Goal: Navigation & Orientation: Find specific page/section

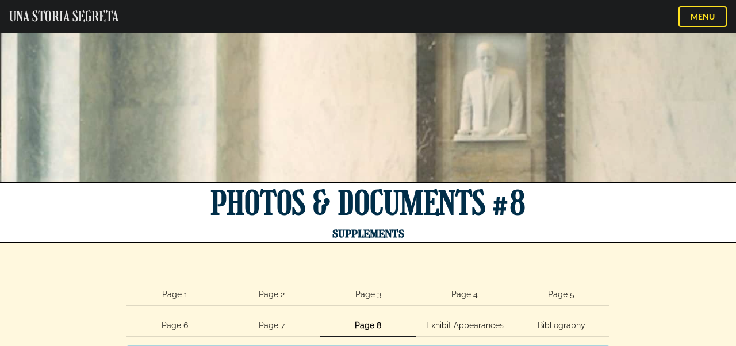
scroll to position [1637, 100]
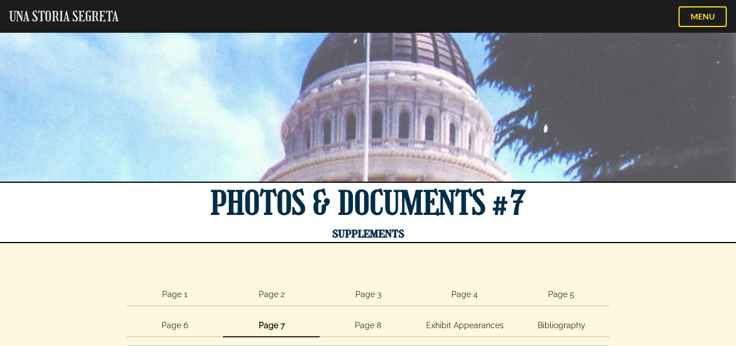
scroll to position [1099, 0]
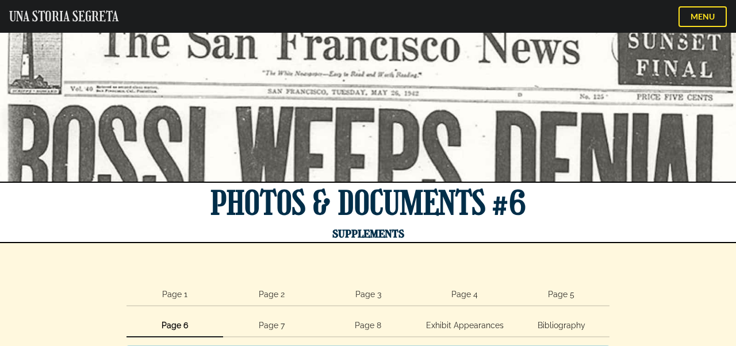
scroll to position [1505, 0]
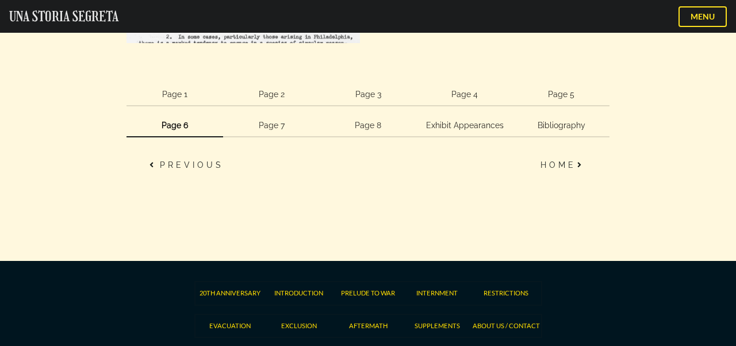
click at [269, 125] on link "Page 7" at bounding box center [271, 125] width 97 height 23
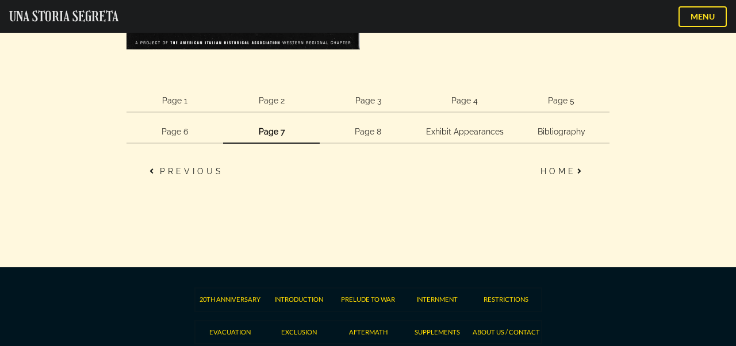
scroll to position [1162, 0]
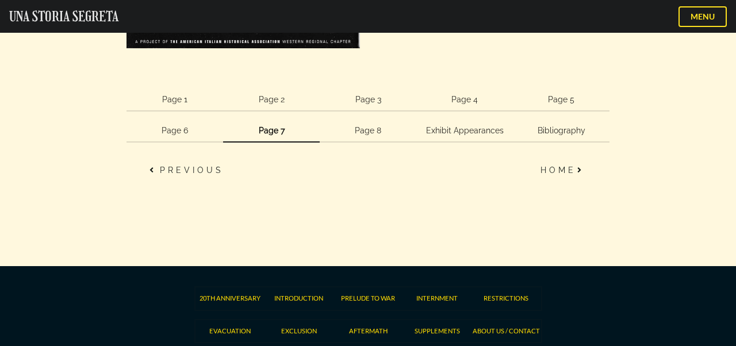
click at [372, 130] on link "Page 8" at bounding box center [368, 131] width 97 height 23
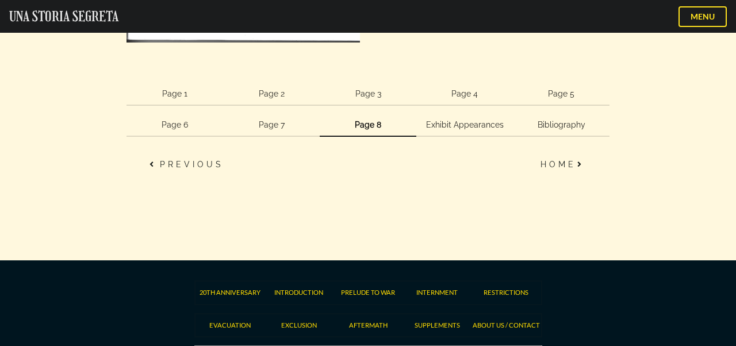
scroll to position [1858, 0]
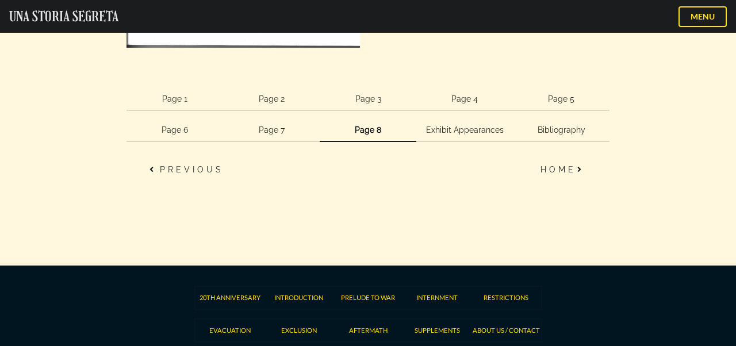
click at [448, 119] on link "Exhibit Appearances" at bounding box center [464, 130] width 97 height 23
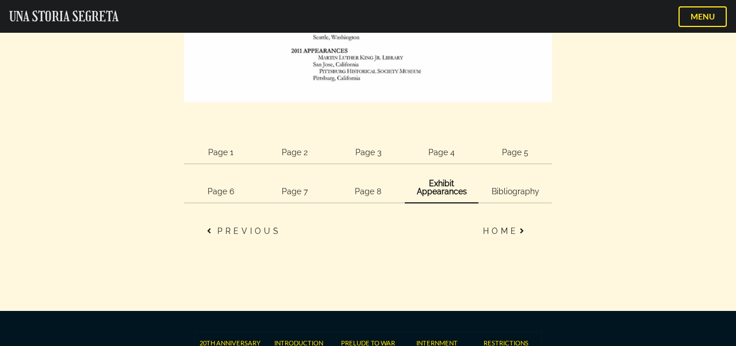
scroll to position [1396, 0]
click at [516, 189] on link "Bibliography" at bounding box center [515, 192] width 74 height 23
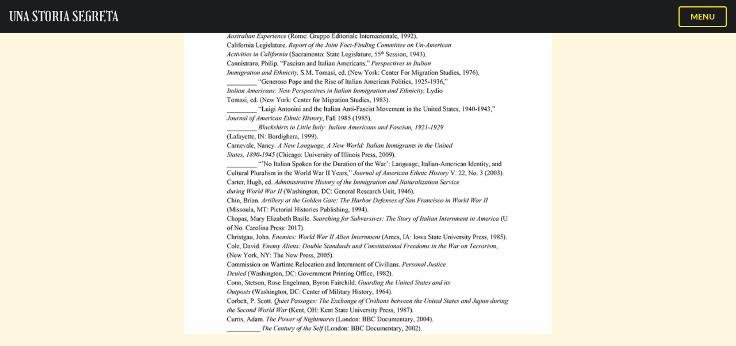
scroll to position [486, 0]
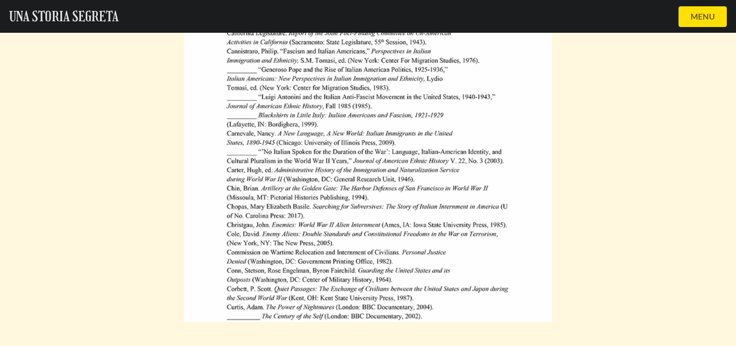
click at [700, 16] on button "MENU" at bounding box center [702, 16] width 48 height 21
